Goal: Task Accomplishment & Management: Complete application form

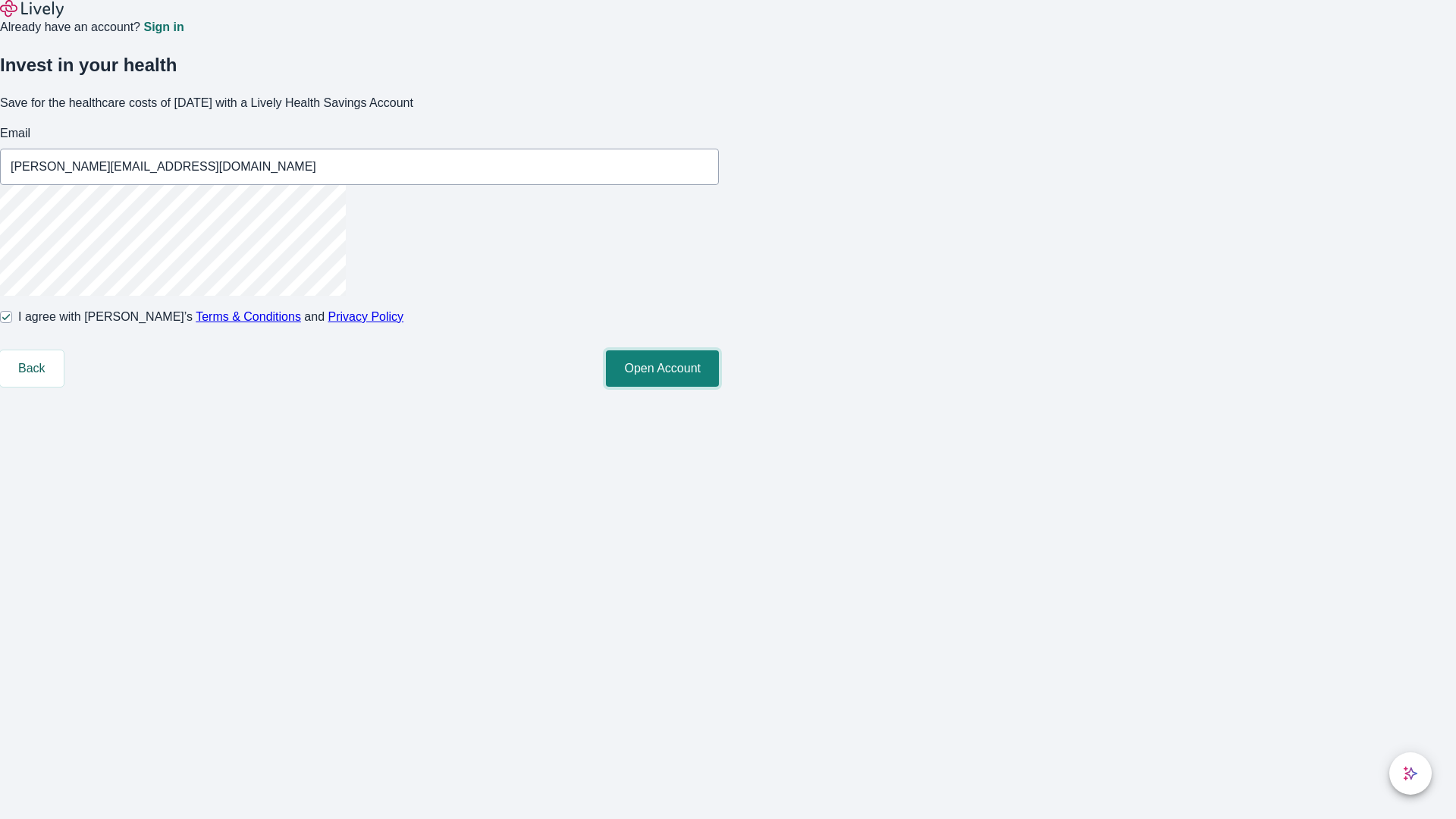
click at [719, 387] on button "Open Account" at bounding box center [662, 369] width 113 height 36
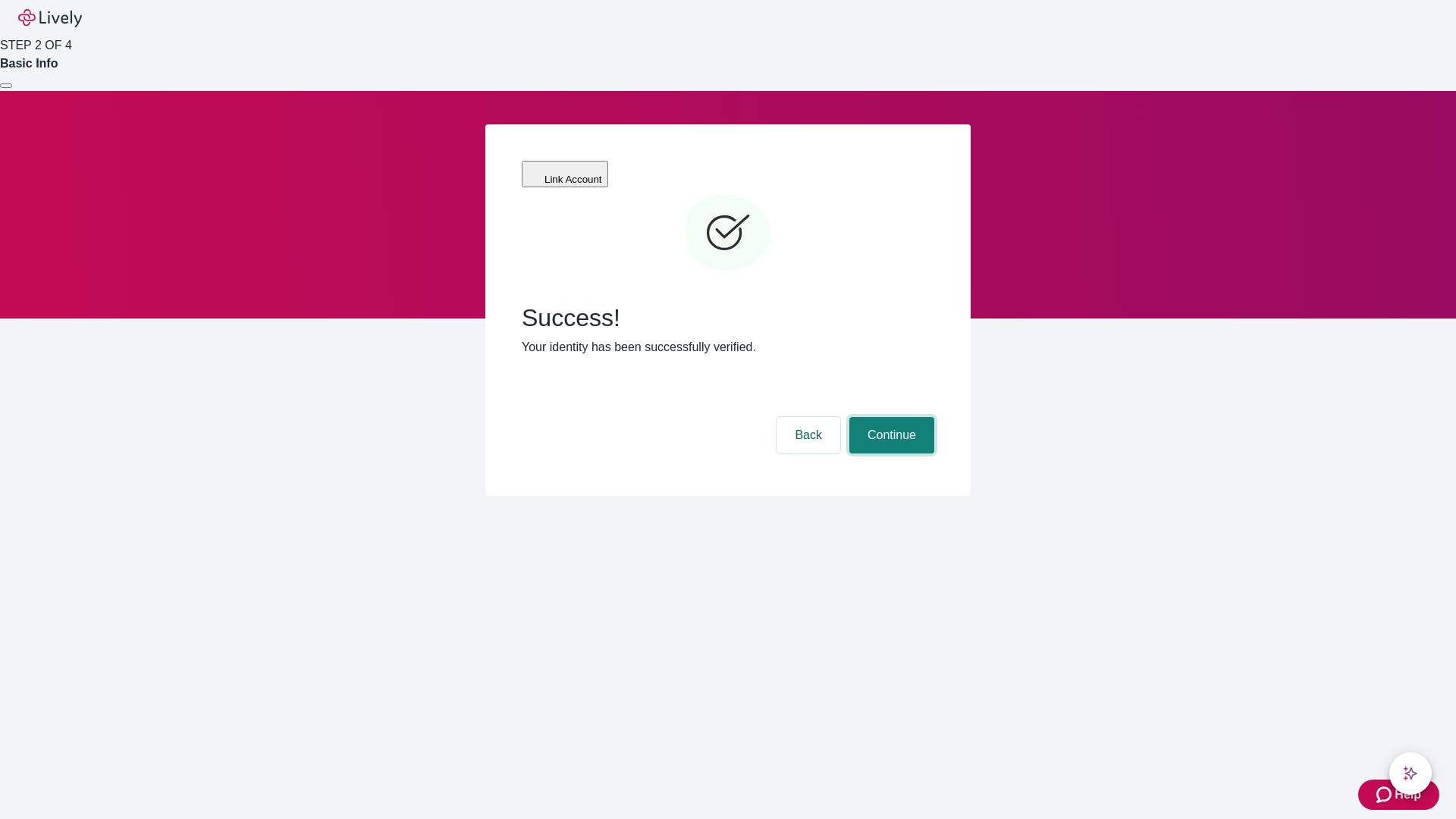
click at [890, 417] on button "Continue" at bounding box center [891, 435] width 85 height 36
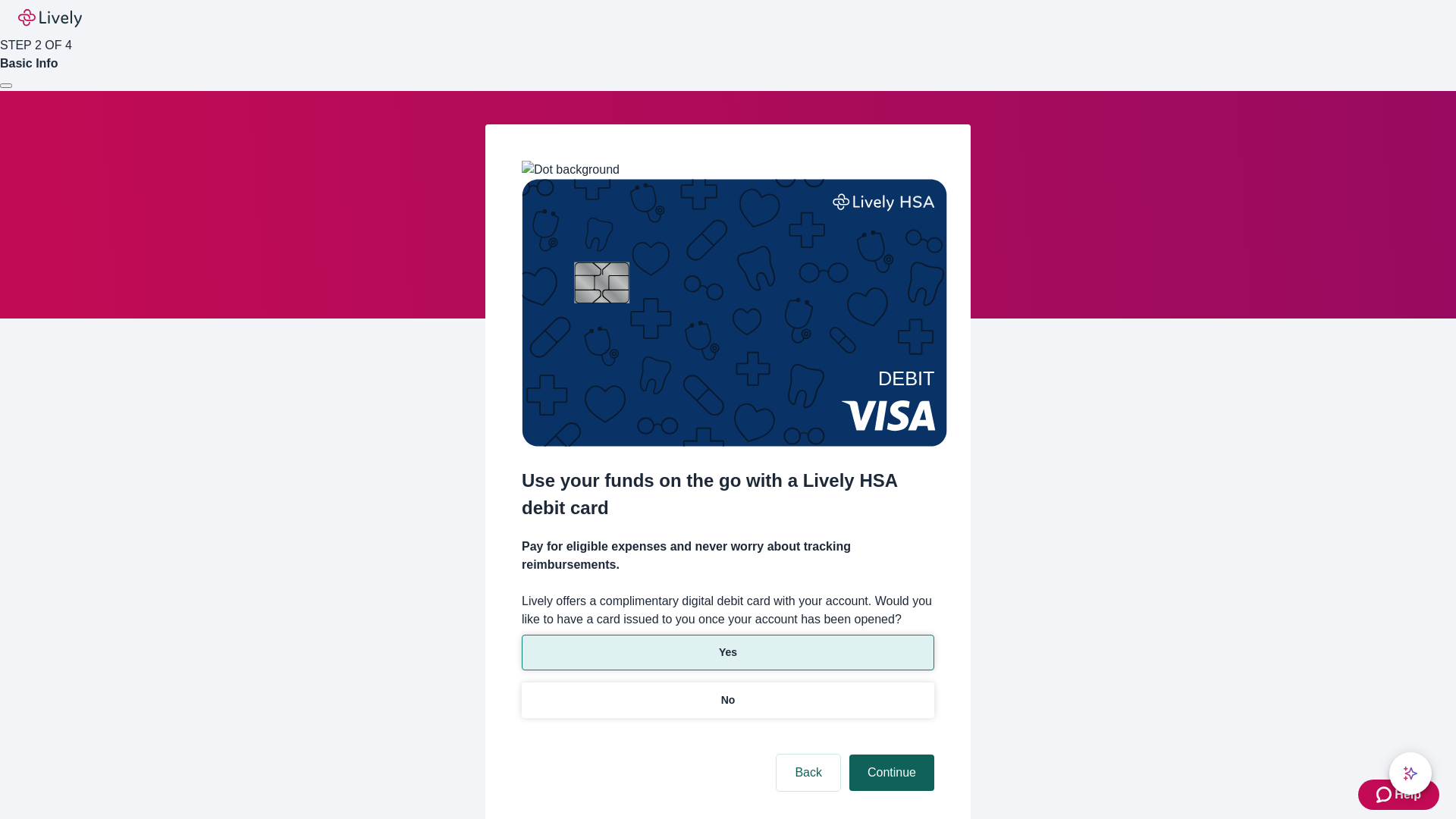
click at [727, 693] on p "No" at bounding box center [728, 700] width 14 height 16
click at [890, 755] on button "Continue" at bounding box center [891, 773] width 85 height 36
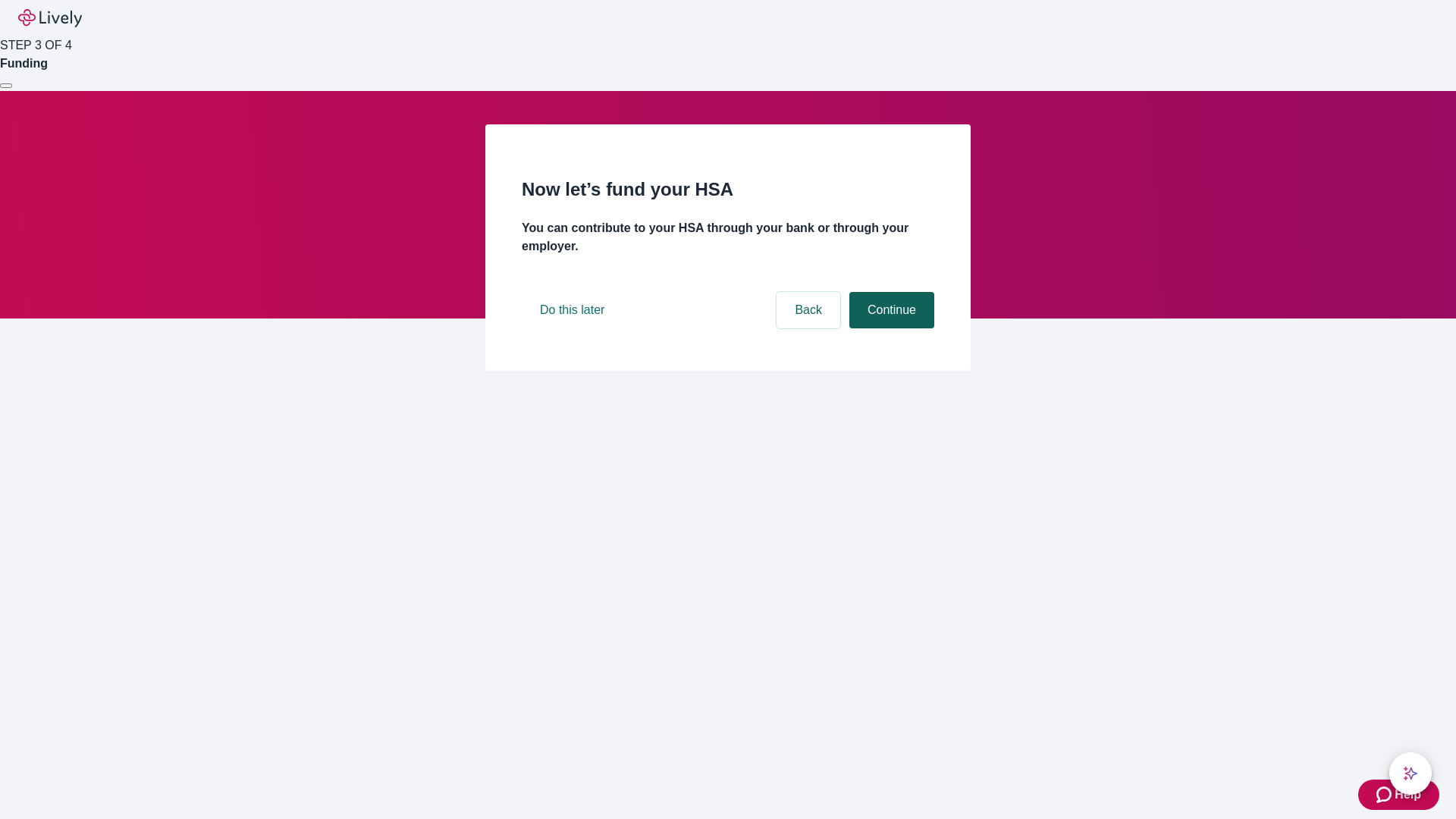
click at [890, 328] on button "Continue" at bounding box center [891, 310] width 85 height 36
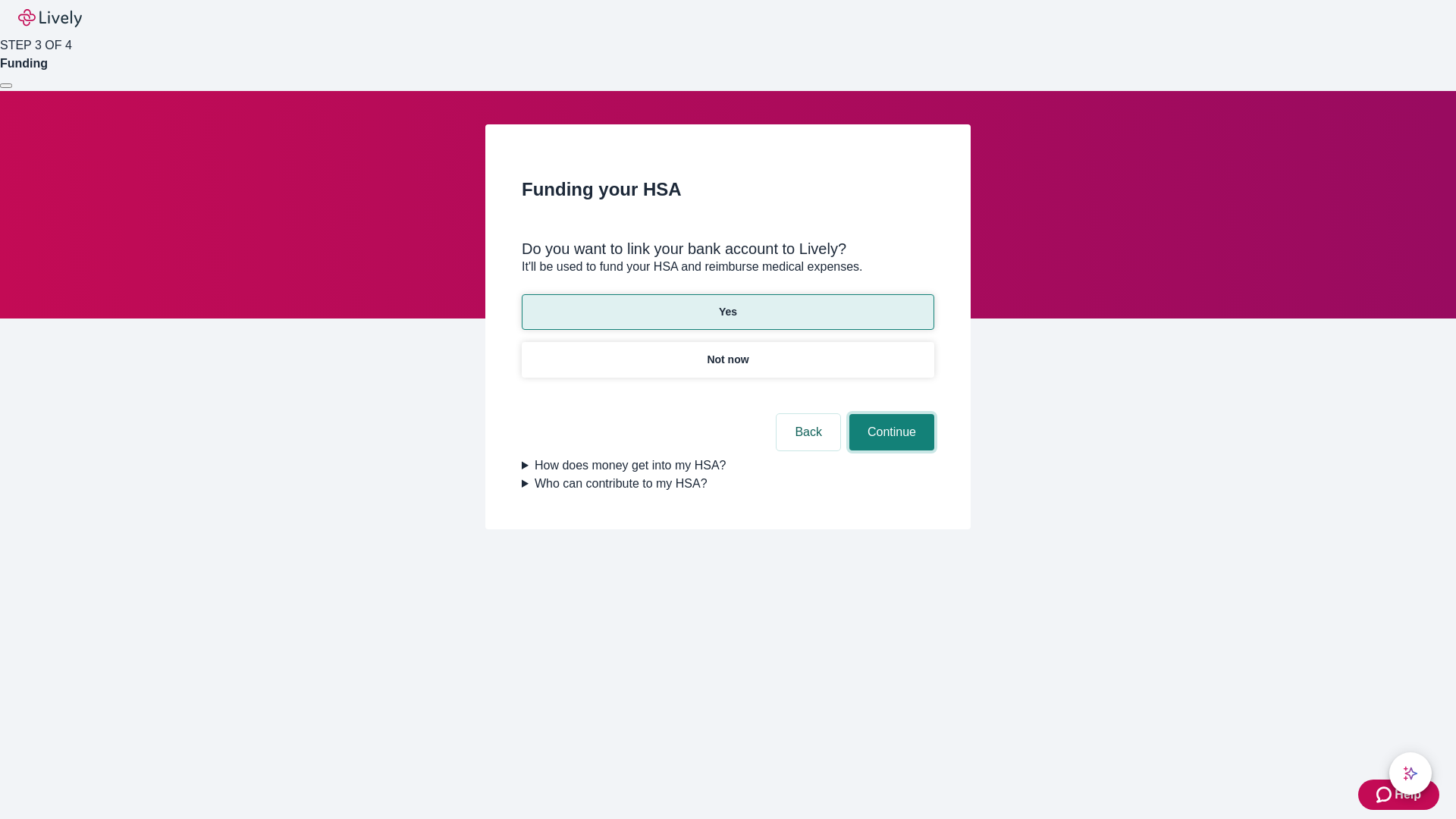
click at [890, 414] on button "Continue" at bounding box center [891, 432] width 85 height 36
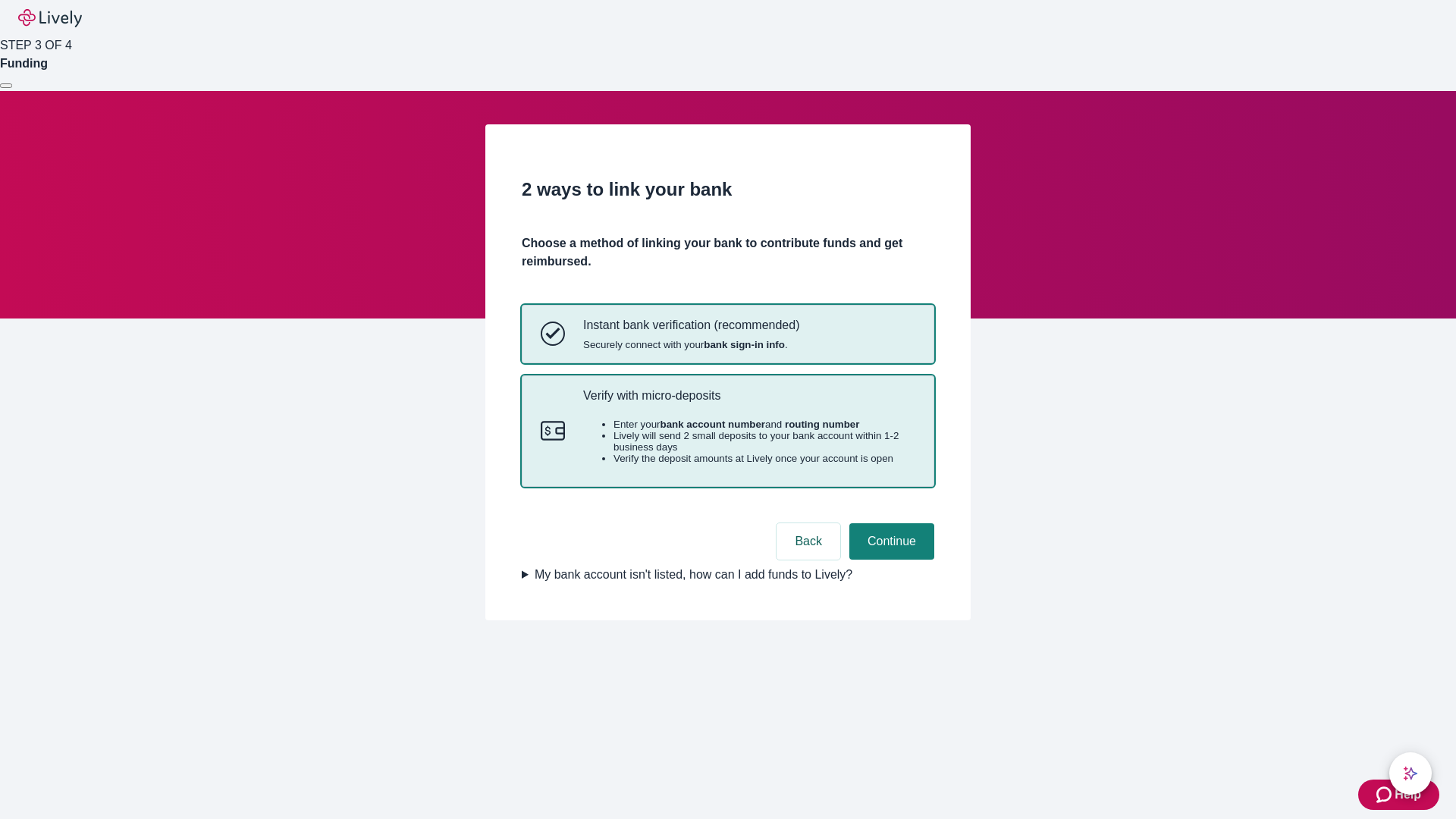
click at [749, 402] on p "Verify with micro-deposits" at bounding box center [749, 395] width 332 height 14
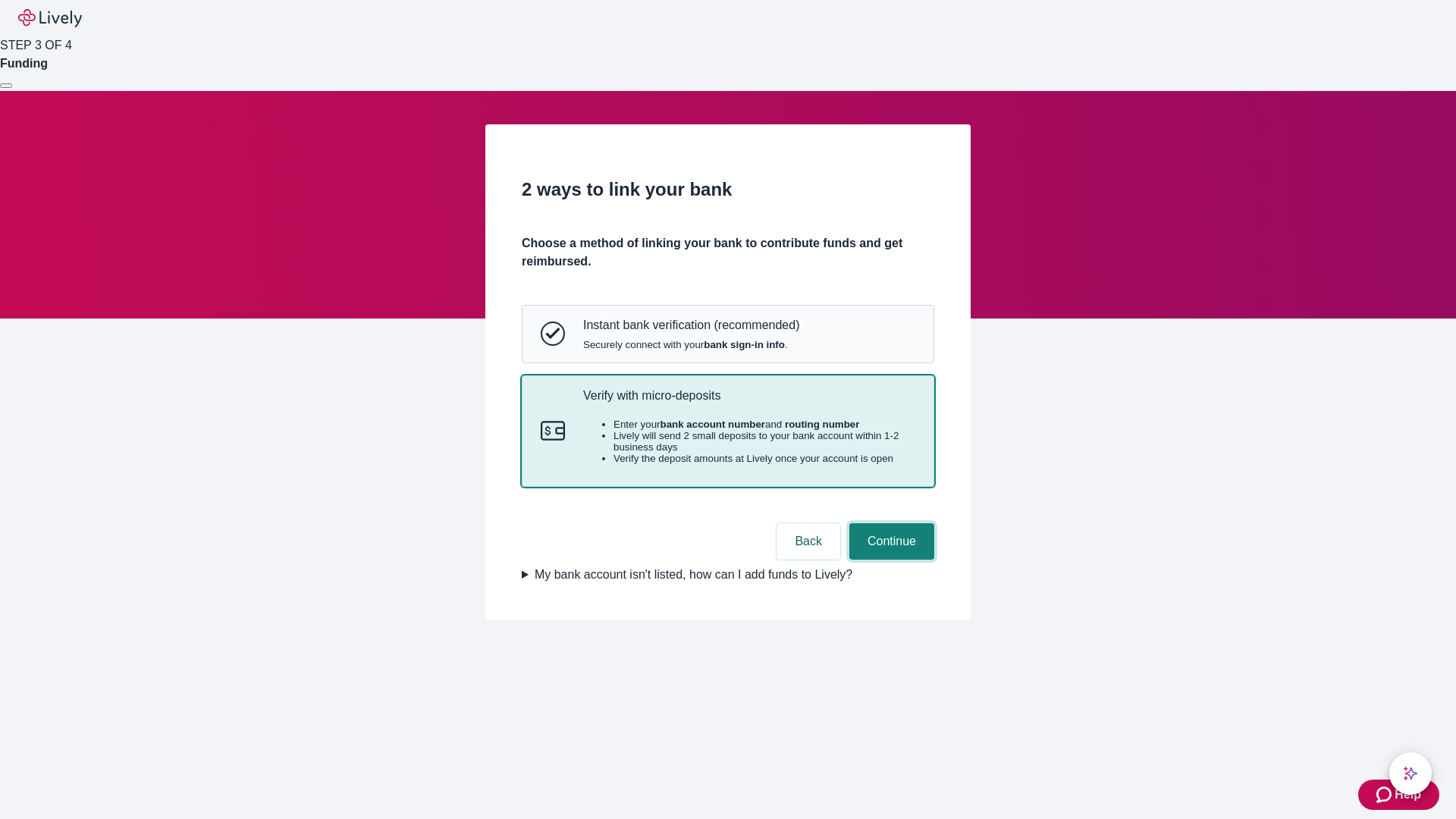
click at [890, 560] on button "Continue" at bounding box center [891, 542] width 85 height 36
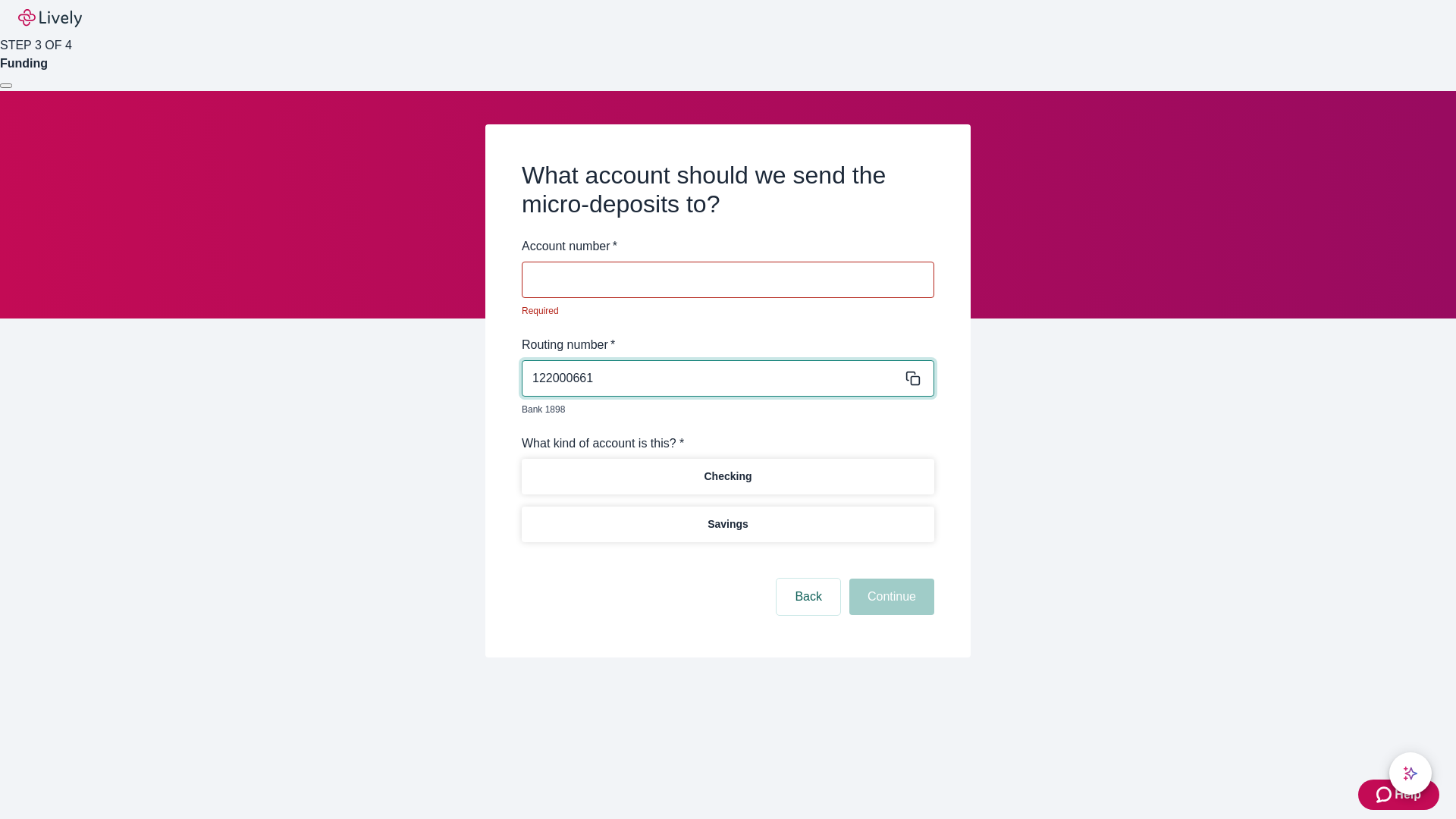
type input "122000661"
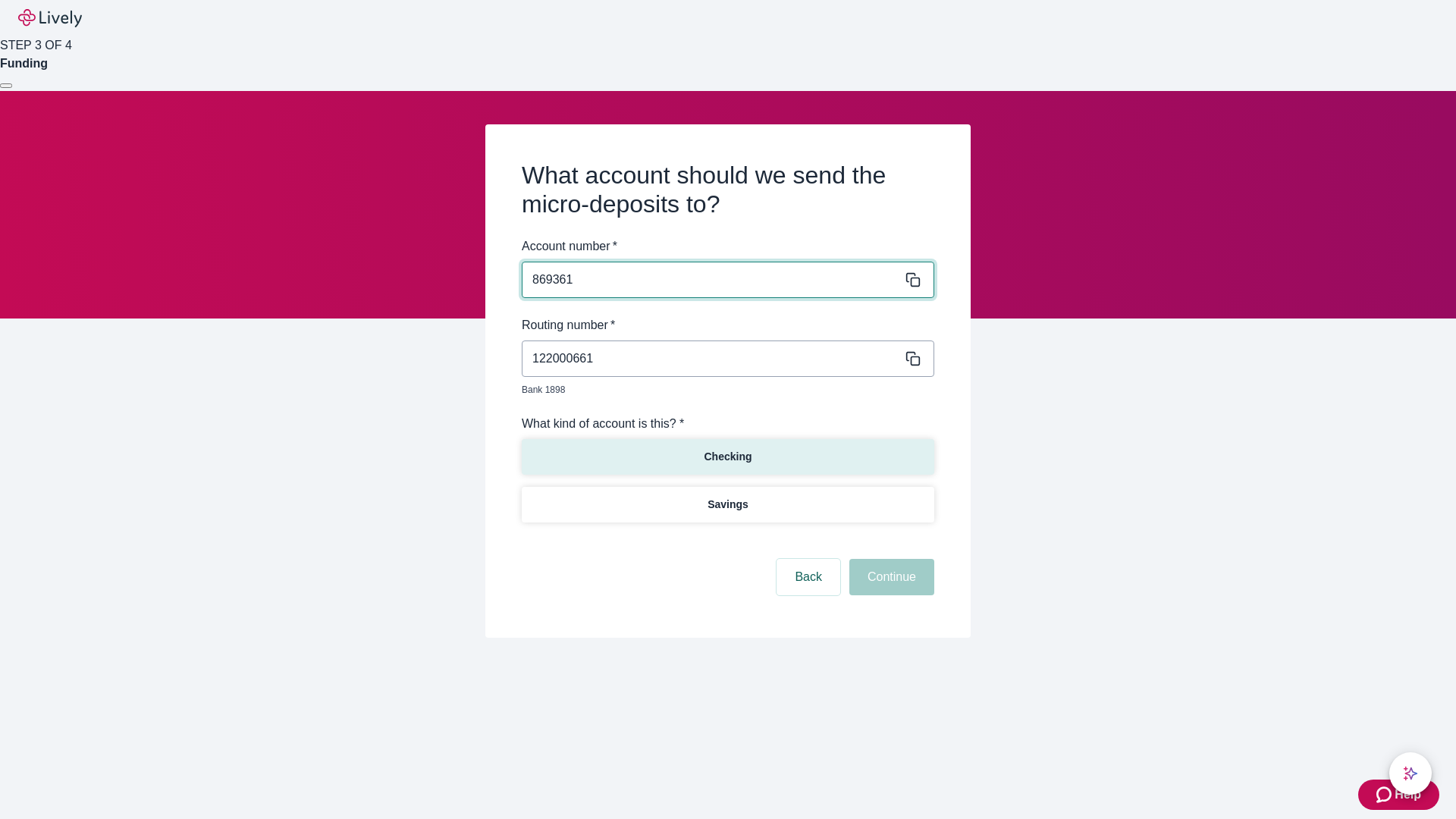
type input "869361"
click at [727, 449] on p "Checking" at bounding box center [727, 456] width 48 height 16
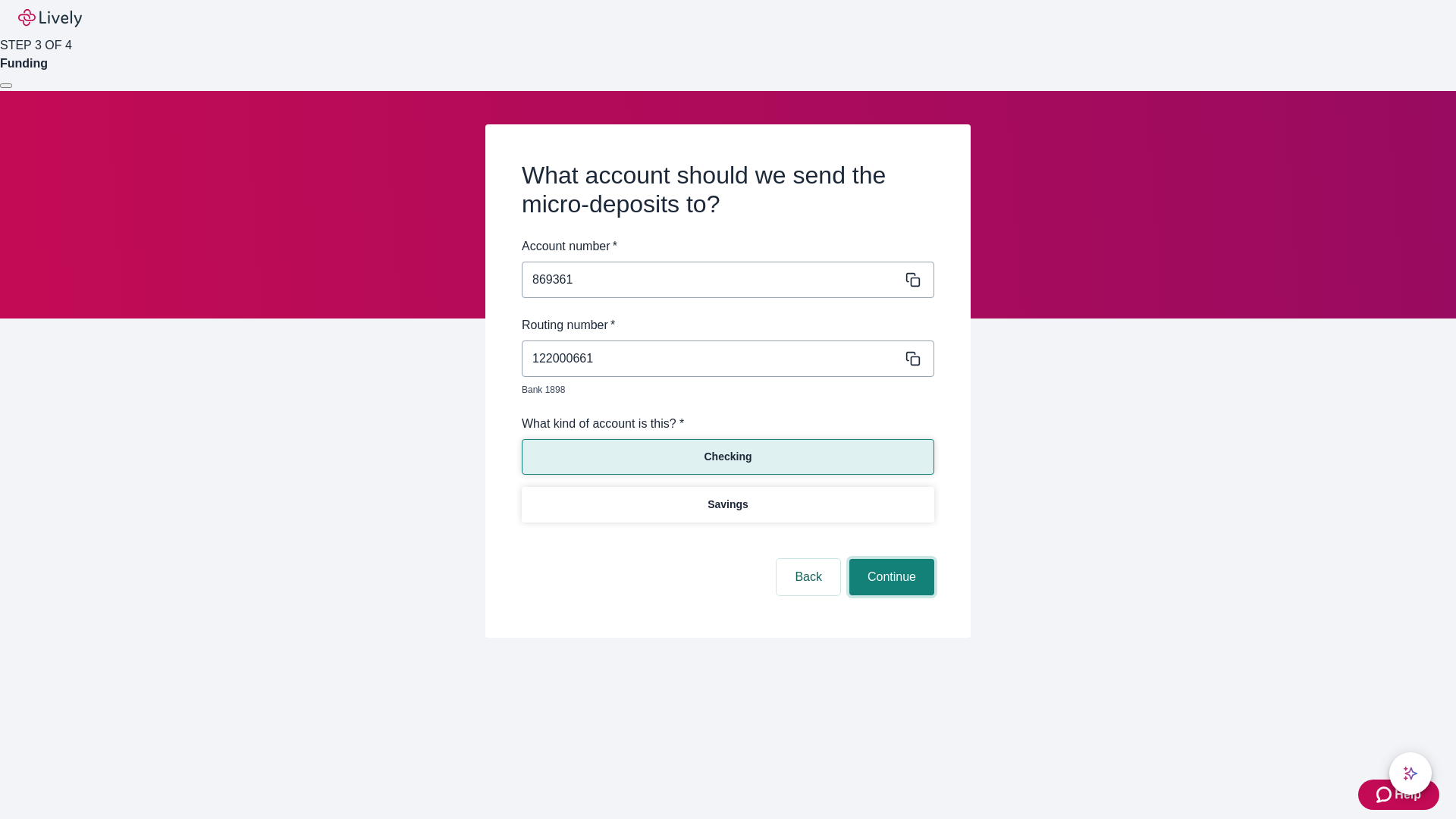
click at [890, 560] on button "Continue" at bounding box center [891, 577] width 85 height 36
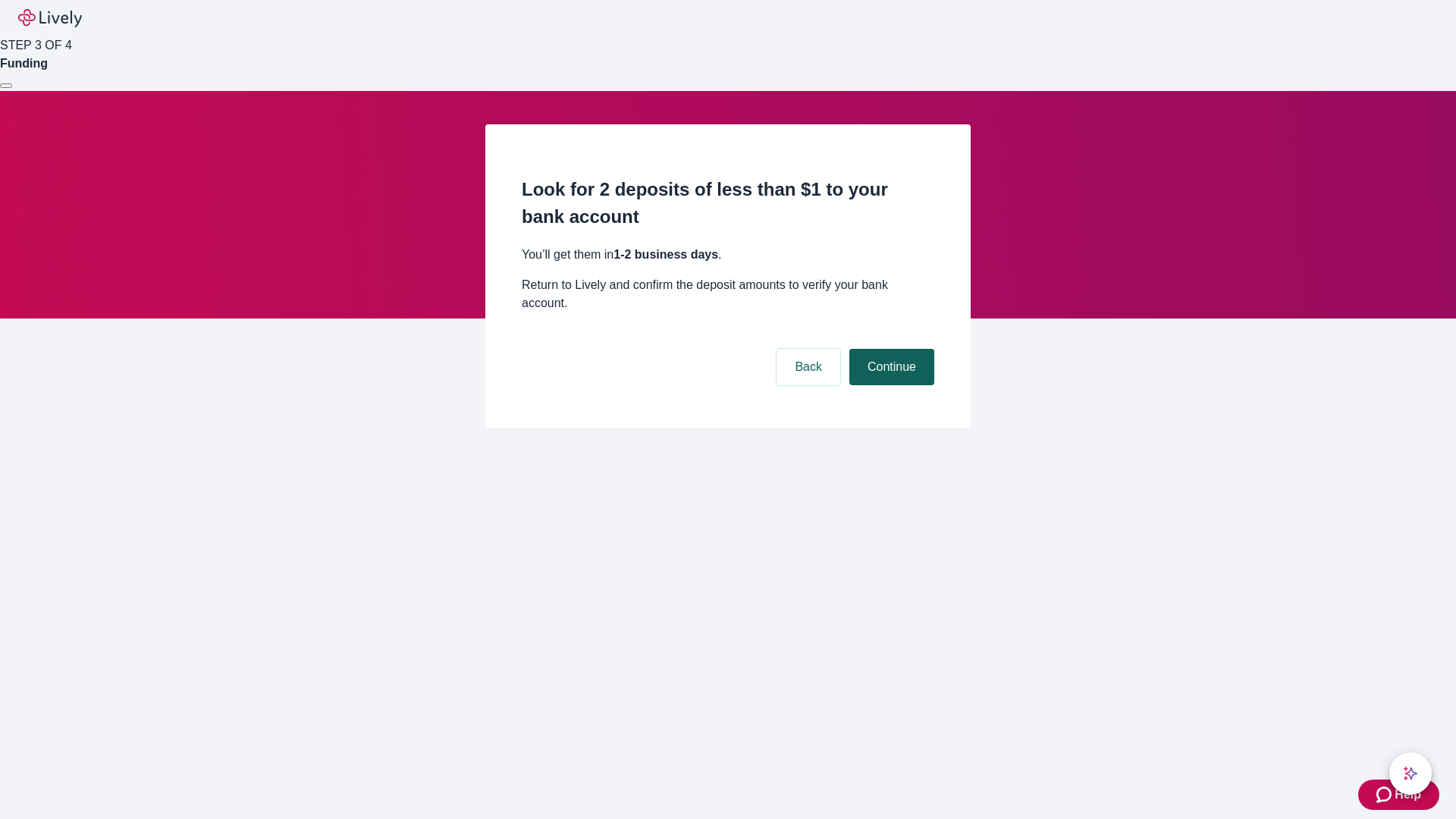
click at [890, 349] on button "Continue" at bounding box center [891, 367] width 85 height 36
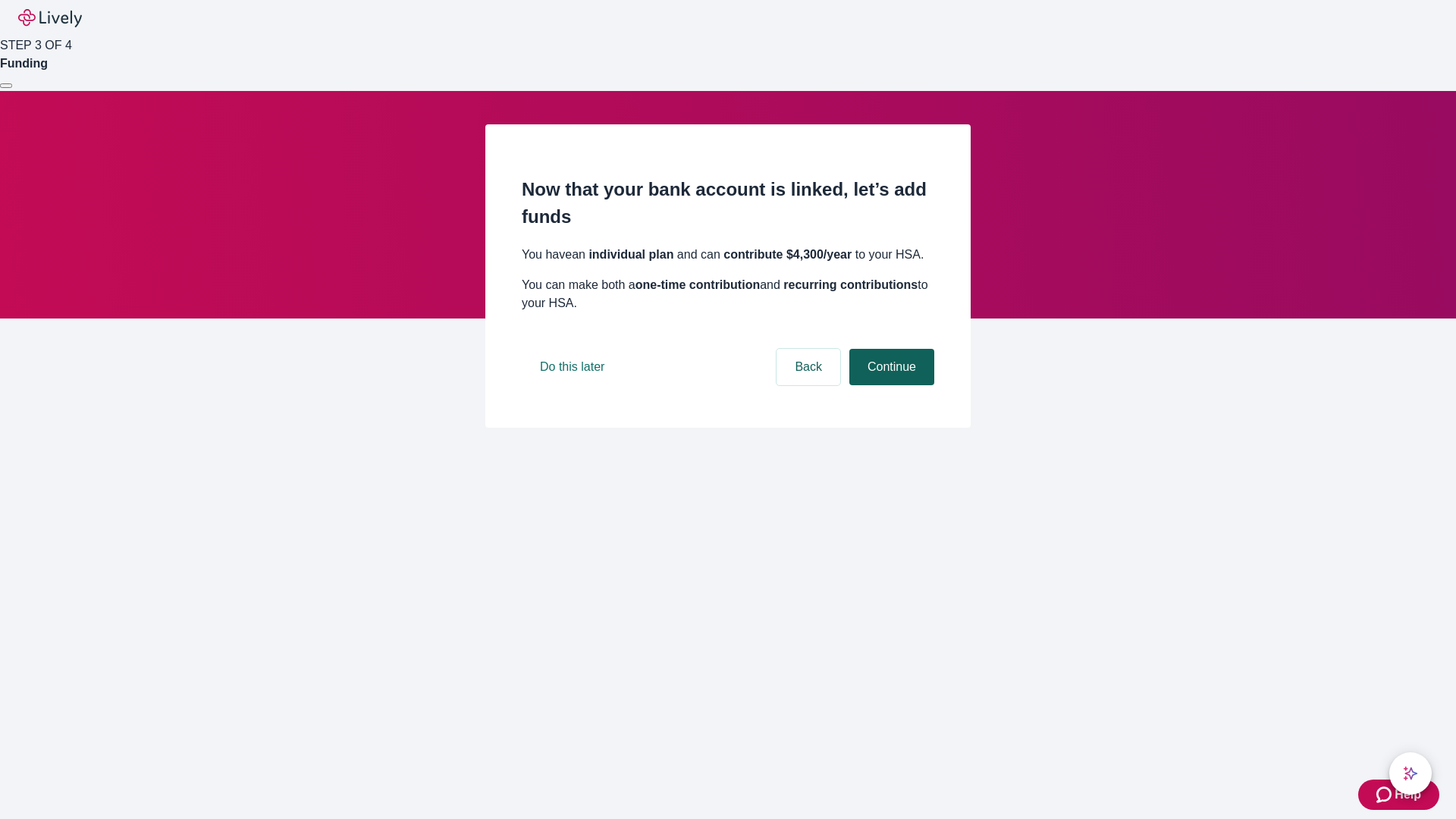
click at [890, 385] on button "Continue" at bounding box center [891, 367] width 85 height 36
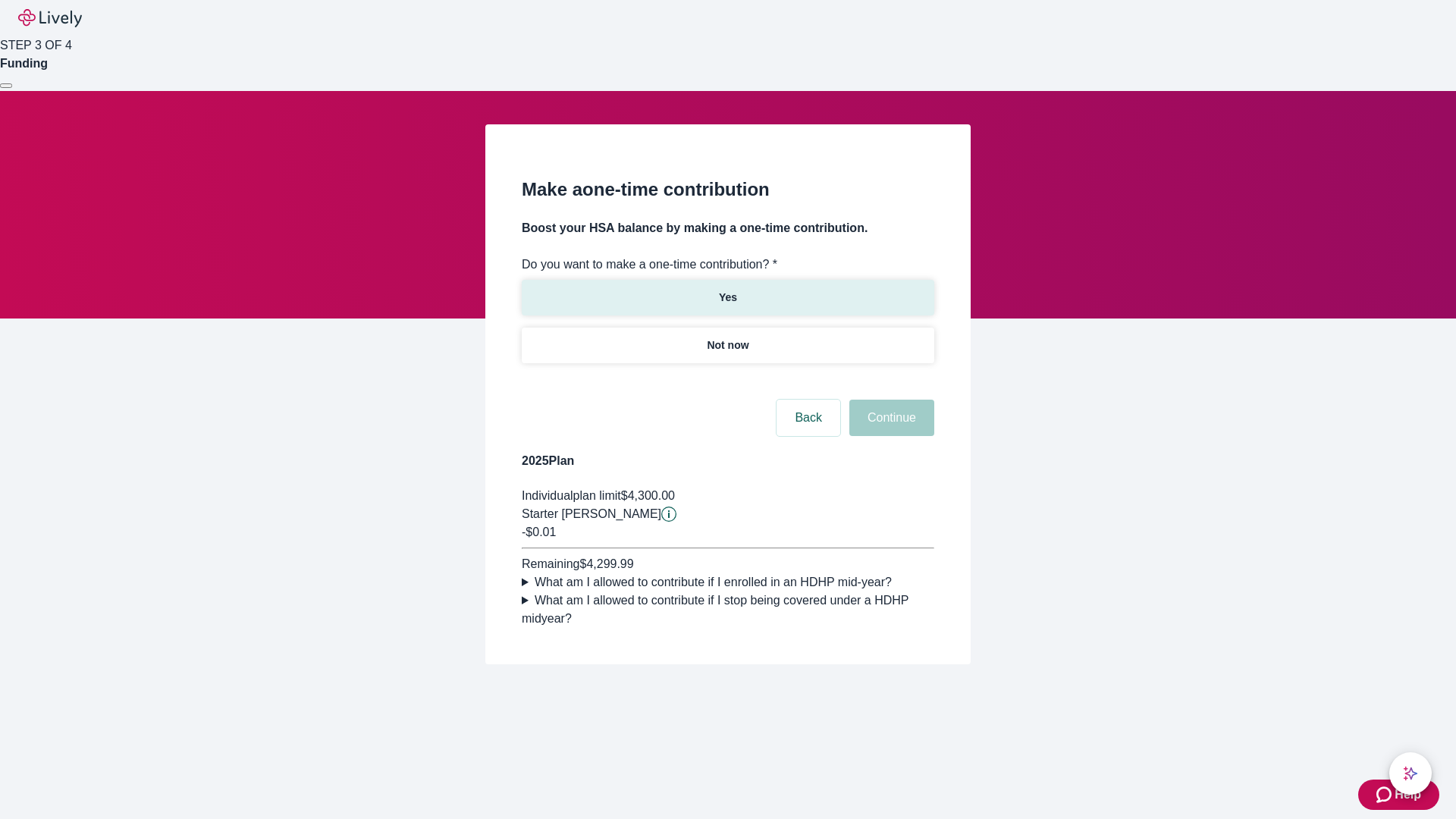
click at [727, 289] on p "Yes" at bounding box center [728, 297] width 18 height 16
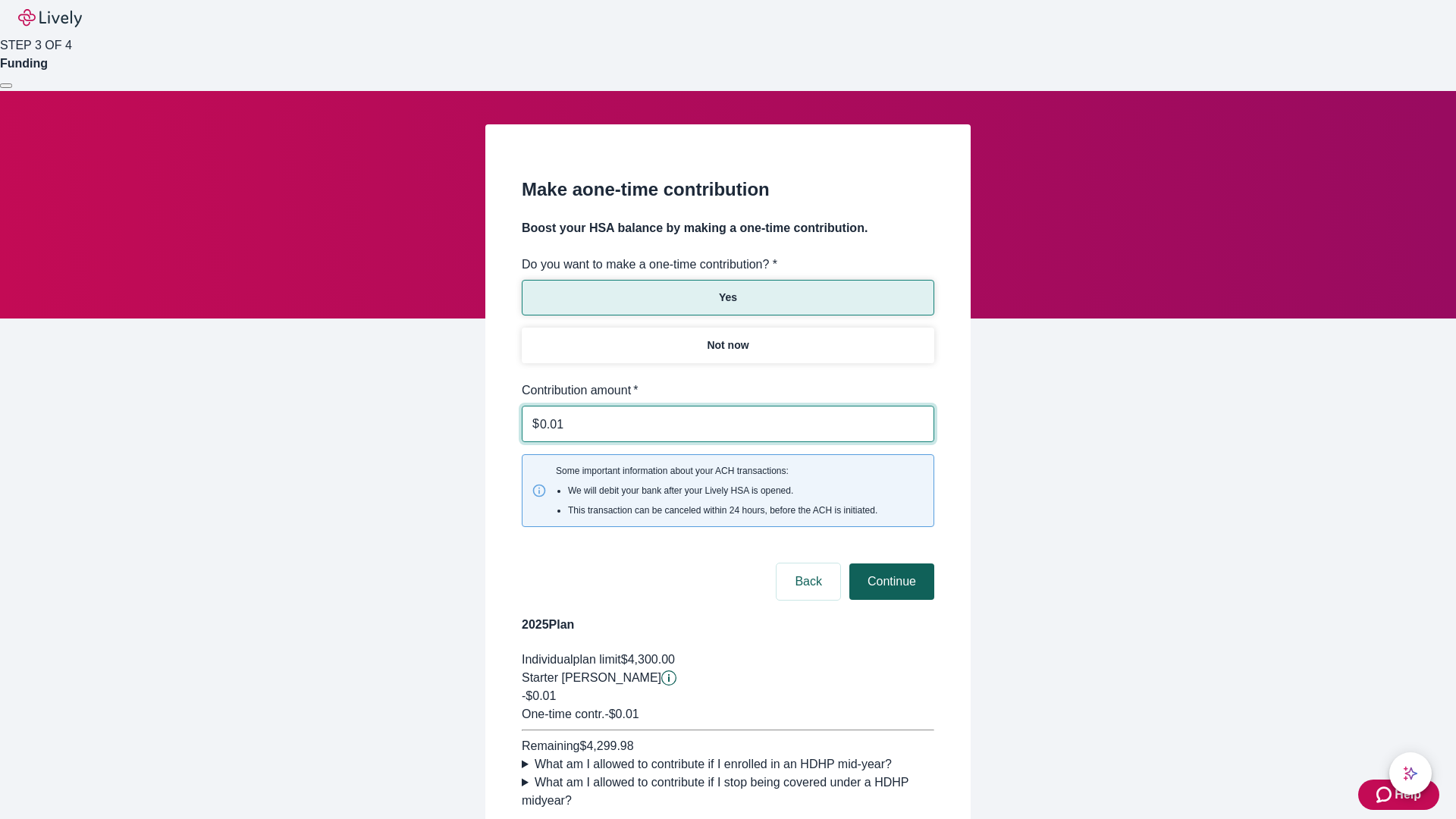
type input "0.01"
click at [890, 563] on button "Continue" at bounding box center [891, 581] width 85 height 36
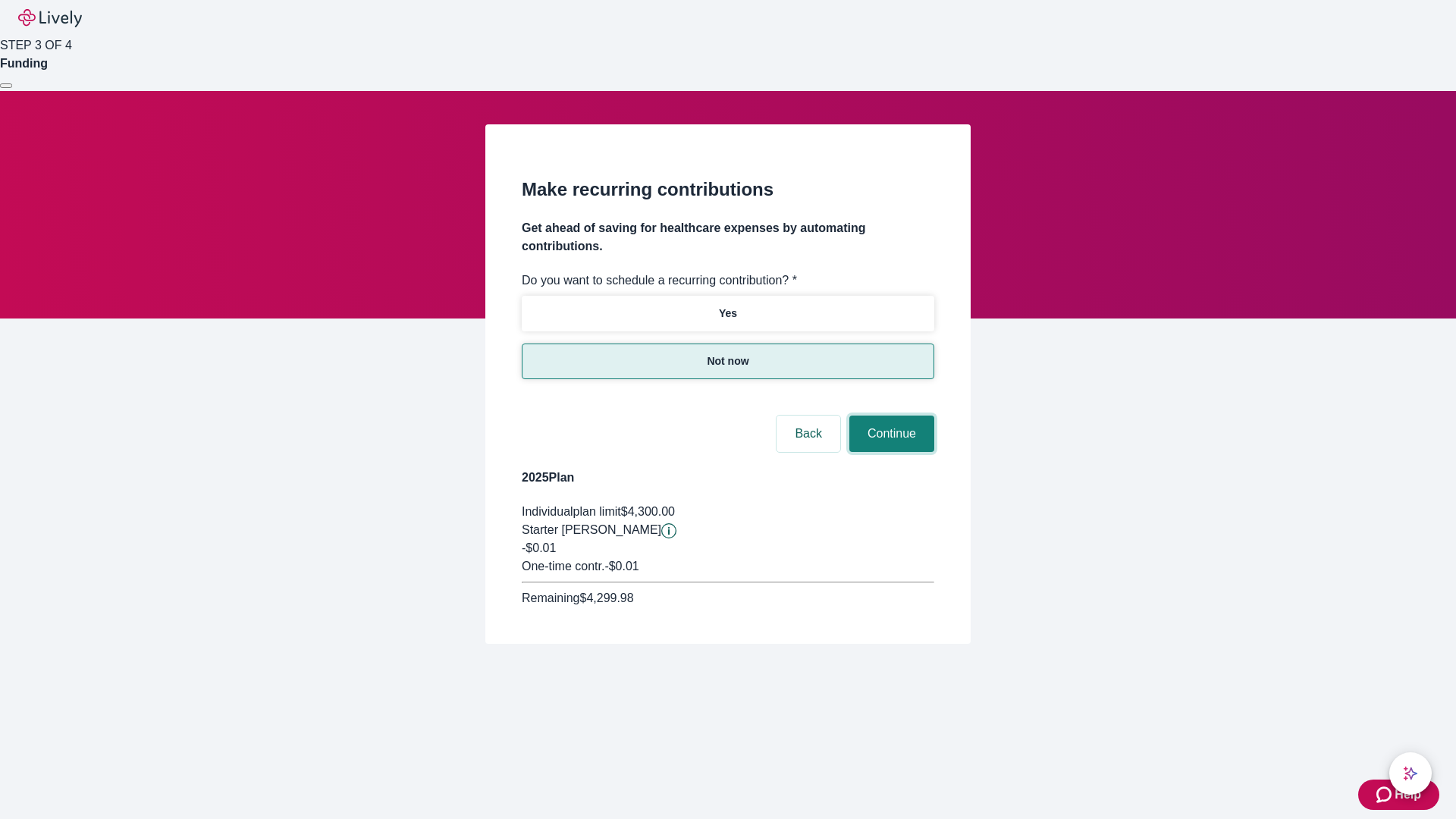
click at [890, 416] on button "Continue" at bounding box center [891, 434] width 85 height 36
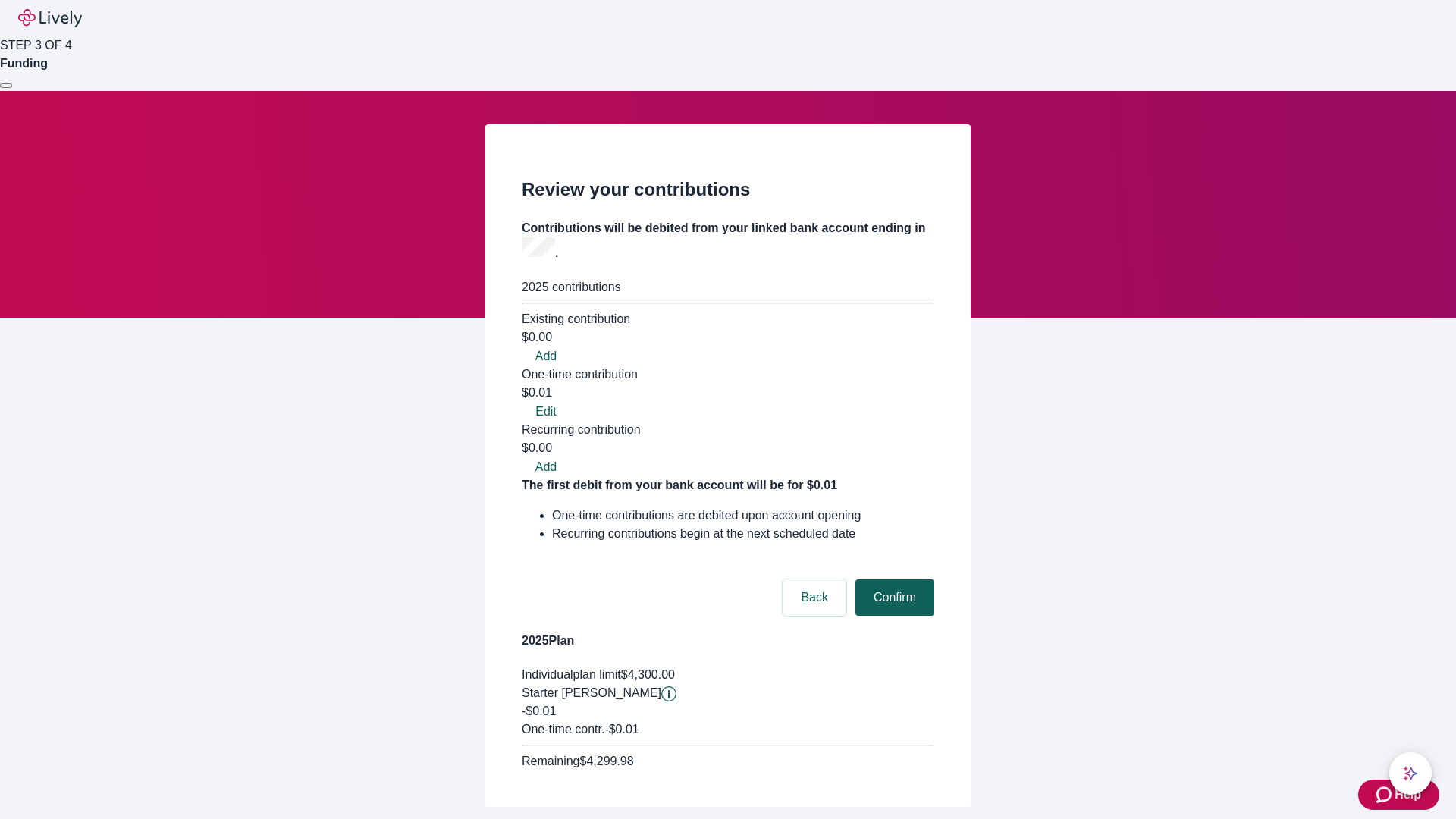
click at [892, 580] on button "Confirm" at bounding box center [895, 598] width 79 height 36
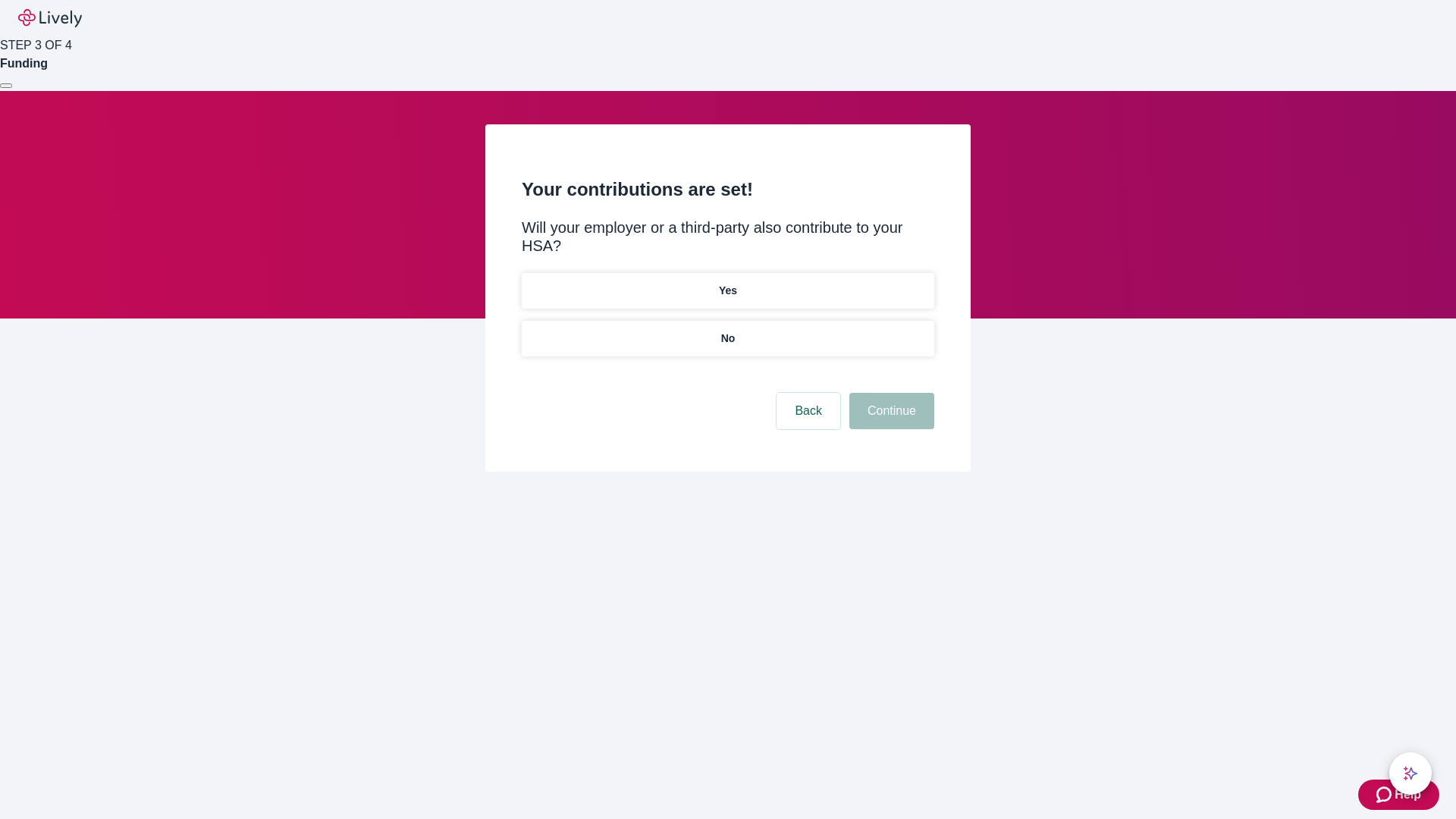
click at [727, 331] on p "No" at bounding box center [728, 338] width 14 height 16
click at [890, 393] on button "Continue" at bounding box center [891, 411] width 85 height 36
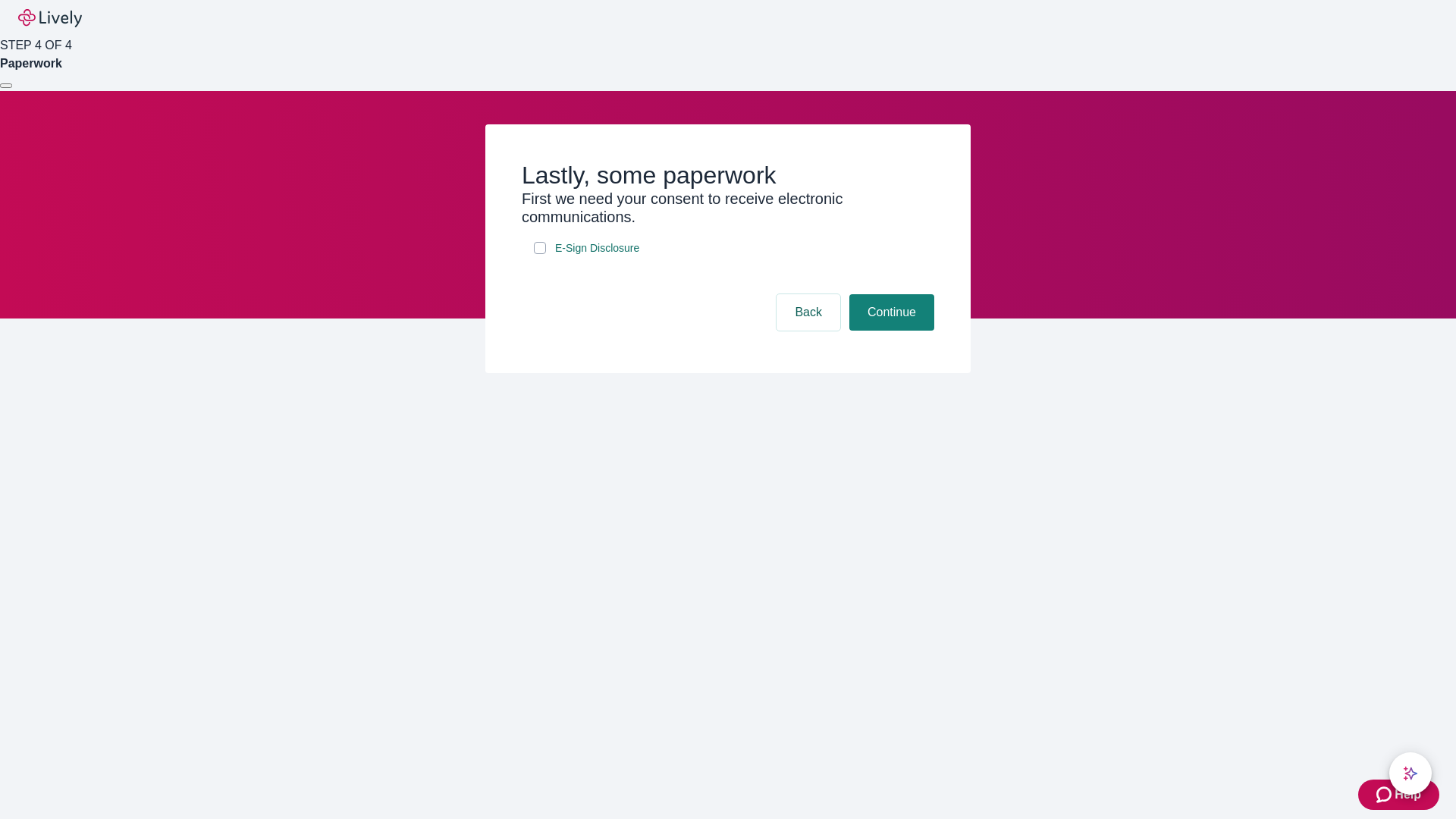
click at [540, 254] on input "E-Sign Disclosure" at bounding box center [539, 247] width 12 height 12
checkbox input "true"
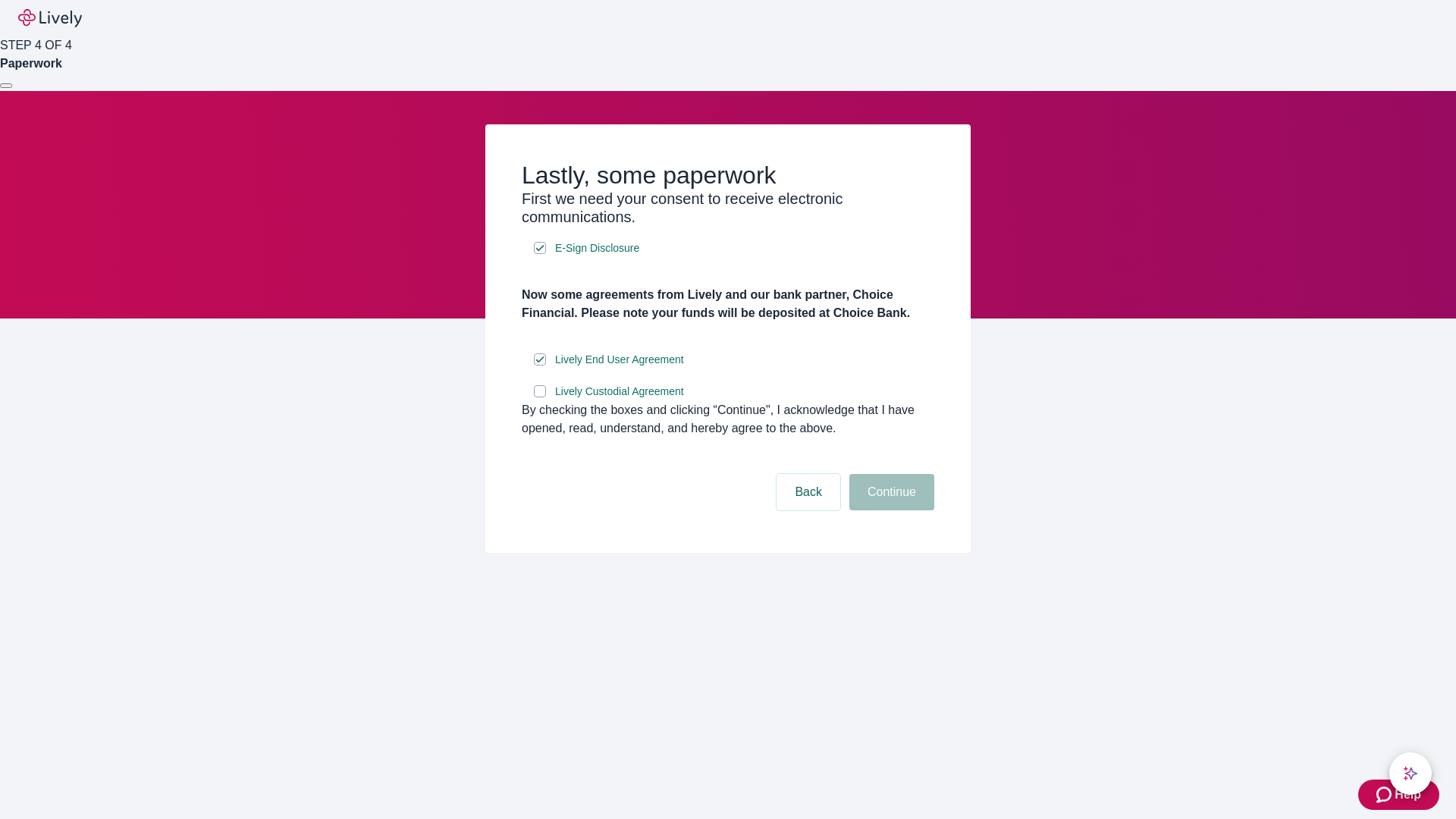
click at [540, 398] on input "Lively Custodial Agreement" at bounding box center [539, 391] width 12 height 12
checkbox input "true"
click at [890, 511] on button "Continue" at bounding box center [891, 492] width 85 height 36
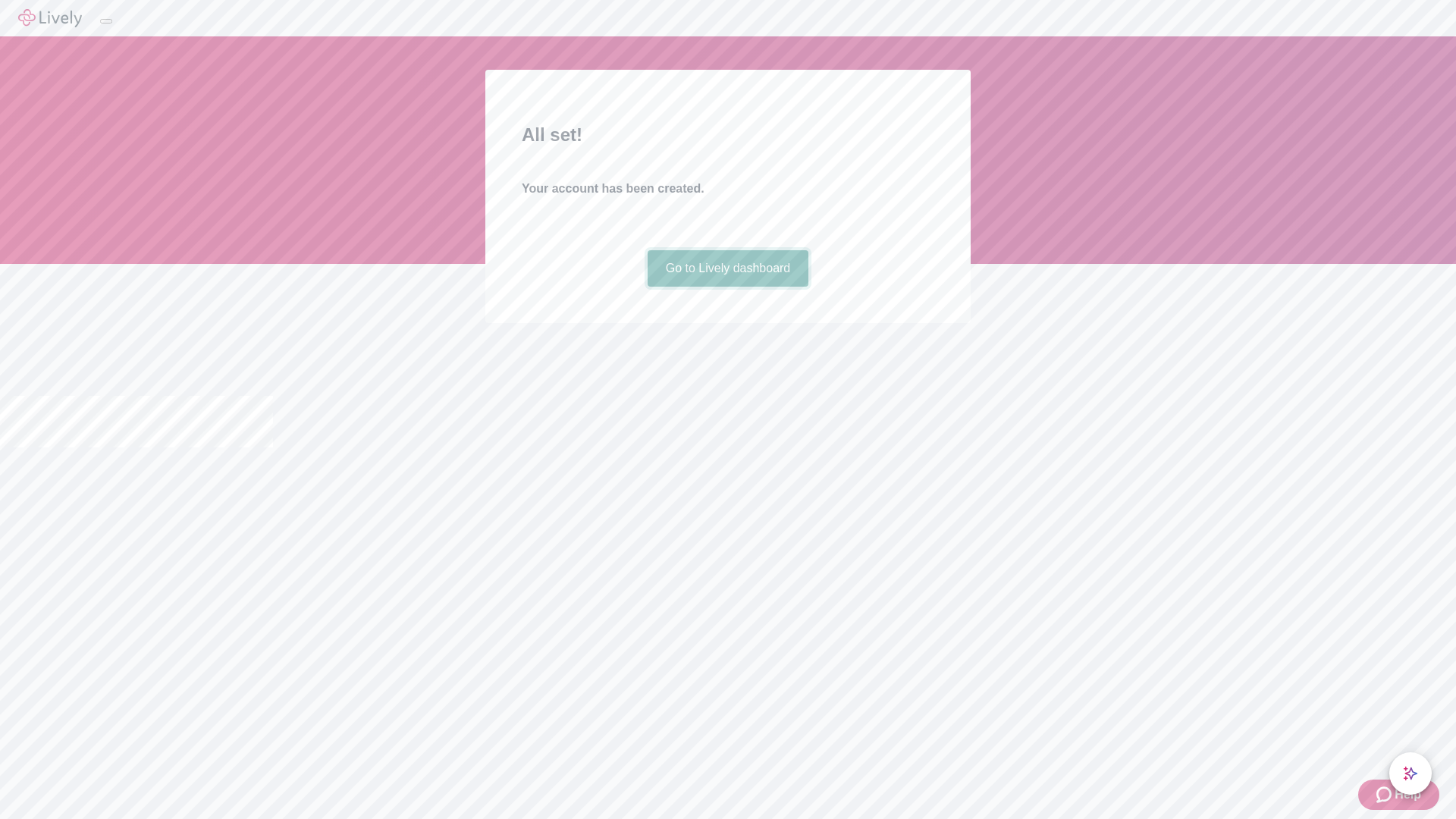
click at [727, 287] on link "Go to Lively dashboard" at bounding box center [728, 268] width 162 height 36
